Goal: Communication & Community: Answer question/provide support

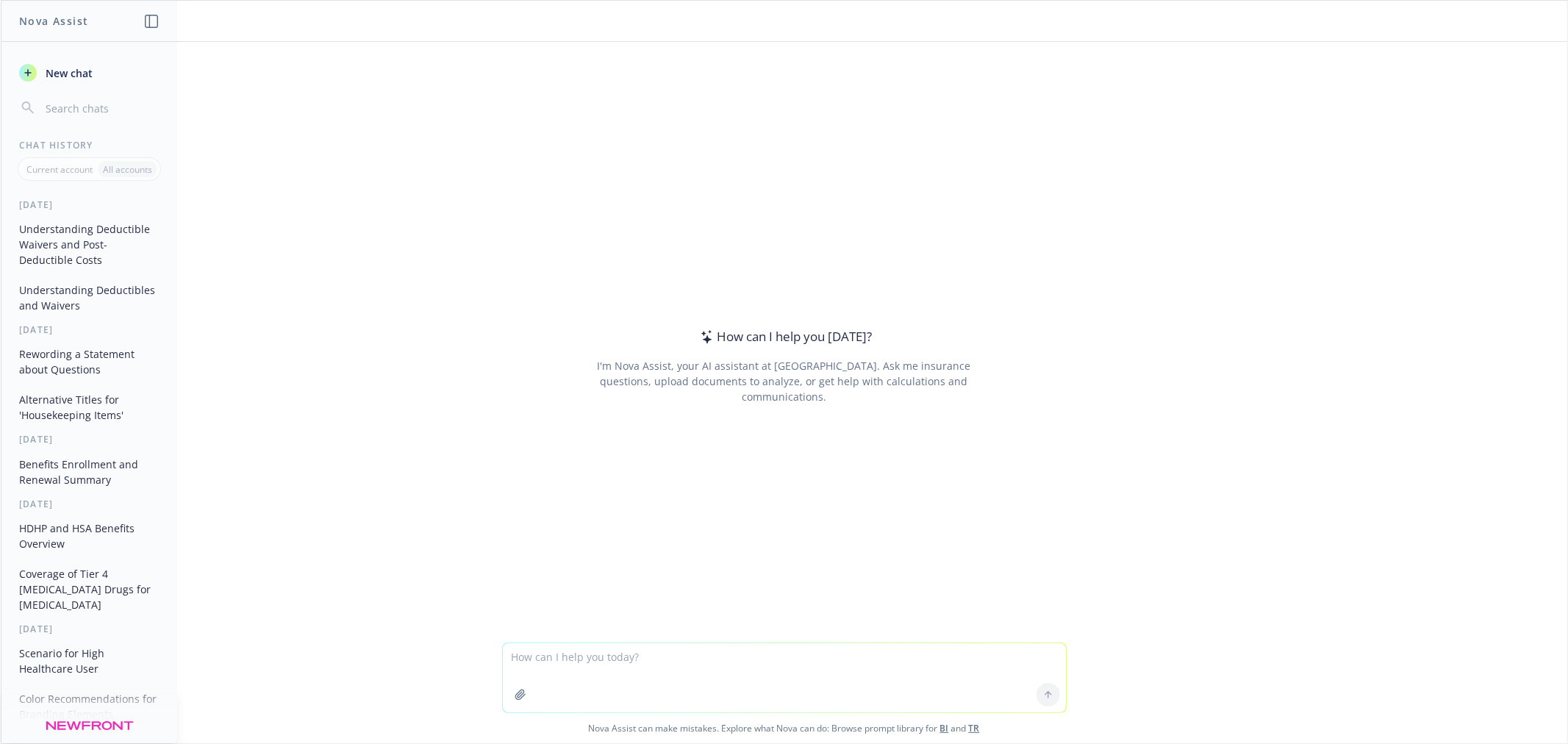
click at [789, 666] on textarea at bounding box center [784, 677] width 563 height 69
click at [553, 667] on textarea "anothe" at bounding box center [784, 677] width 563 height 69
paste textarea "• Balancing Cost and Value We’re adjusting plan designs and cost-sharing to bet…"
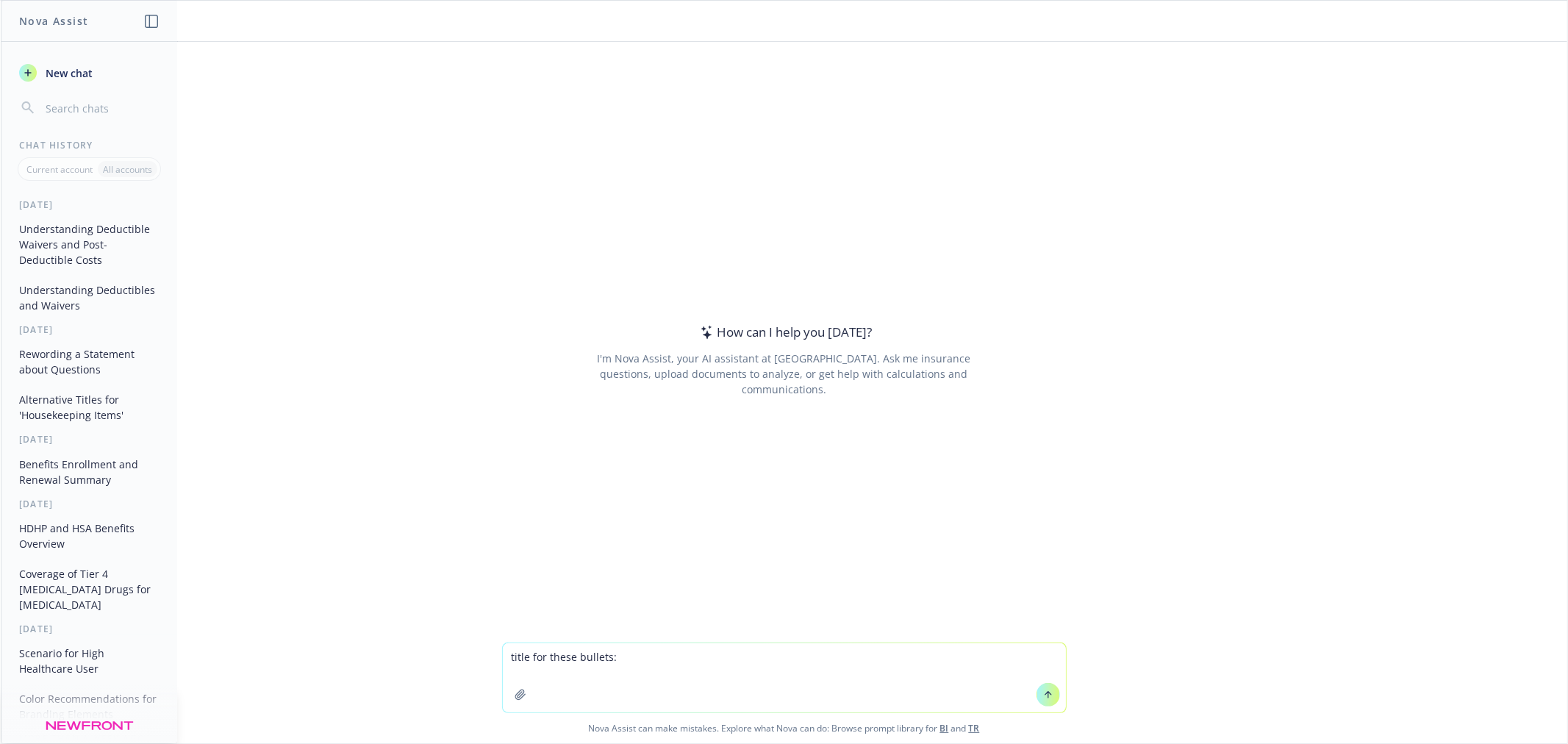
type textarea "title for these bullets: • Balancing Cost and Value We’re adjusting plan design…"
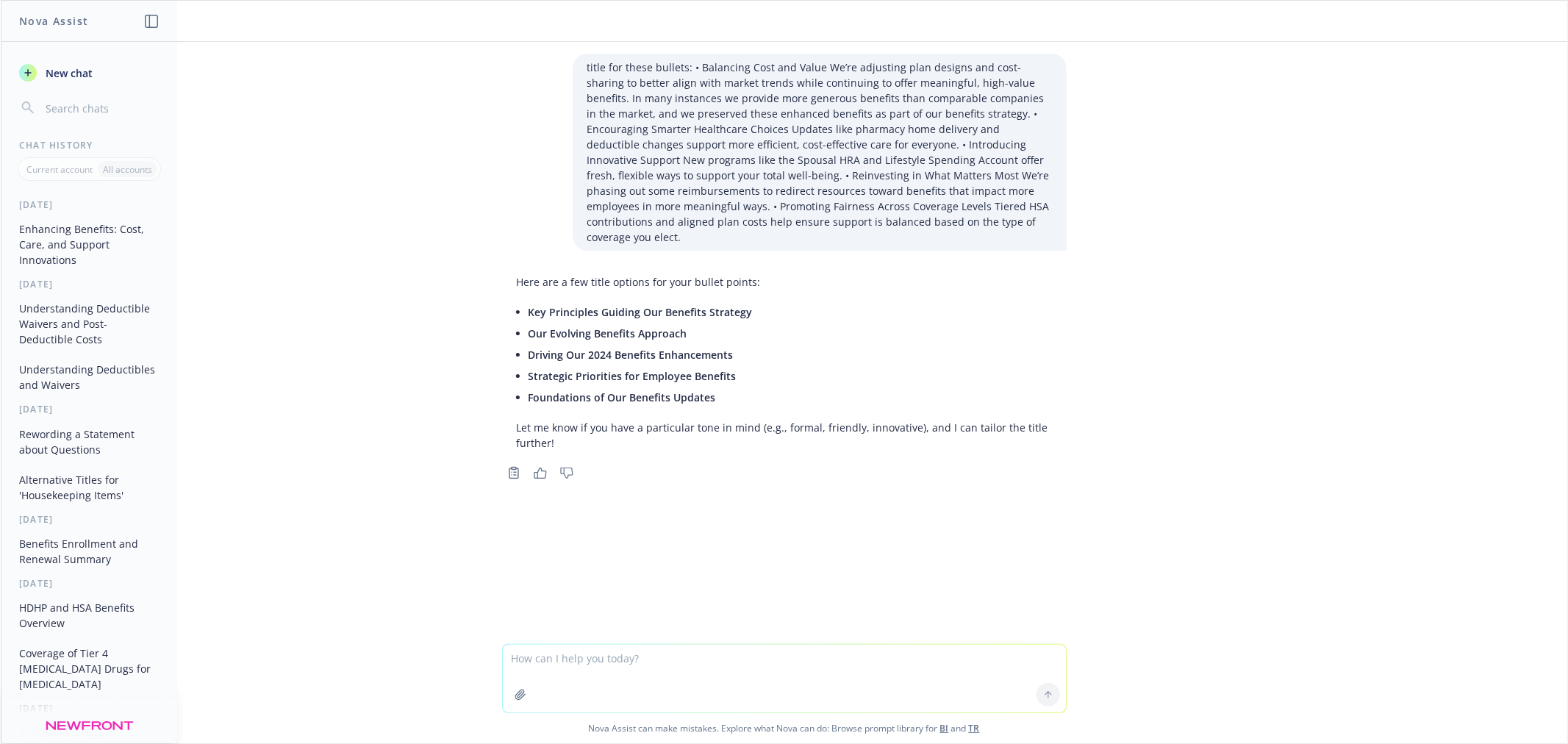
click at [546, 656] on textarea at bounding box center [784, 678] width 563 height 67
type textarea "shorter"
